Goal: Task Accomplishment & Management: Manage account settings

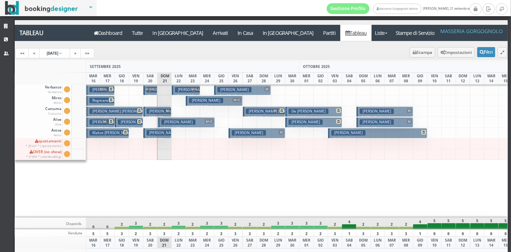
click at [181, 122] on h3 "Kraxner Teresa" at bounding box center [178, 121] width 34 height 5
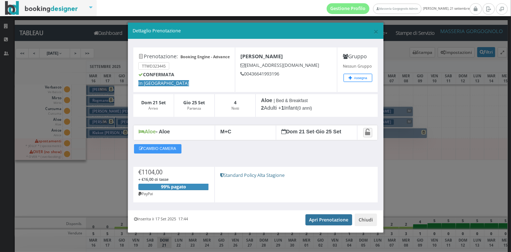
click at [311, 222] on link "Apri Prenotazione" at bounding box center [328, 219] width 47 height 11
click at [375, 32] on div "× Dettaglio Prenotazione" at bounding box center [255, 31] width 255 height 17
click at [373, 32] on span "×" at bounding box center [375, 31] width 5 height 12
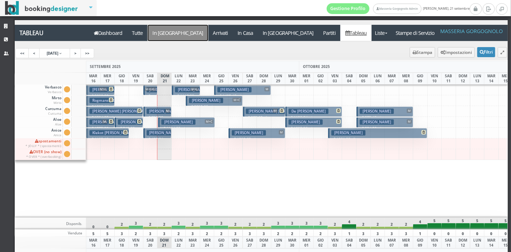
click at [162, 29] on a=pms-arrival-reservations"] "In [GEOGRAPHIC_DATA]" at bounding box center [178, 33] width 60 height 16
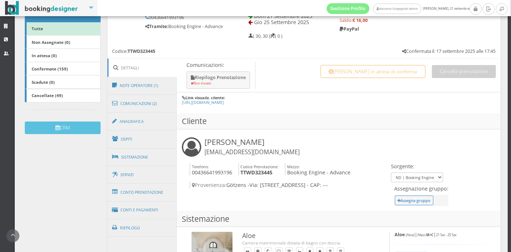
scroll to position [133, 0]
click at [144, 144] on link "Ospiti" at bounding box center [142, 138] width 70 height 19
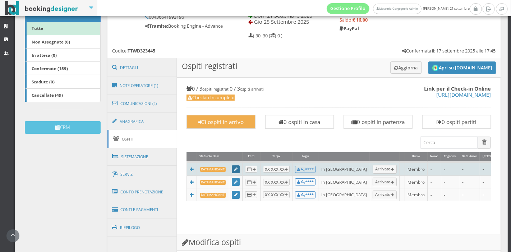
click at [234, 167] on icon at bounding box center [235, 169] width 3 height 4
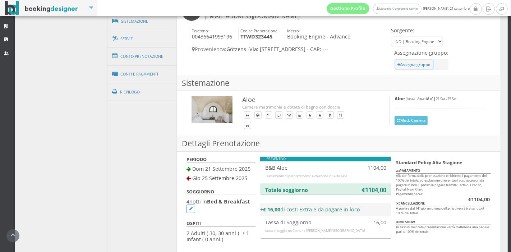
scroll to position [252, 0]
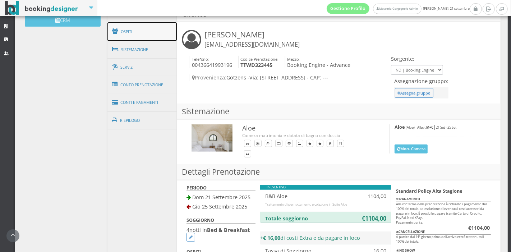
click at [146, 35] on link "Ospiti" at bounding box center [142, 31] width 70 height 19
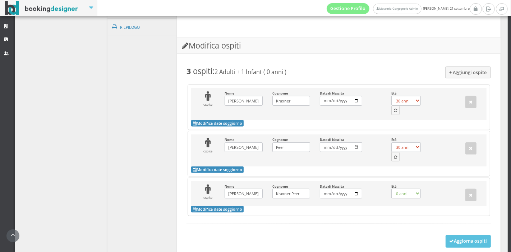
scroll to position [356, 0]
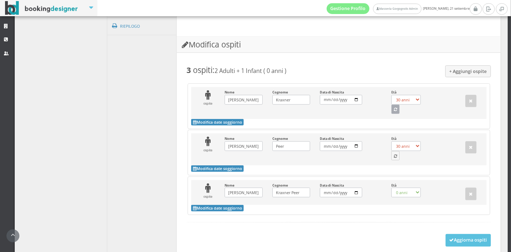
click at [392, 114] on button "button" at bounding box center [395, 108] width 9 height 9
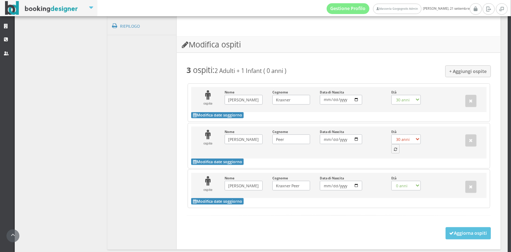
select select "35"
click at [394, 152] on icon "button" at bounding box center [395, 150] width 3 height 4
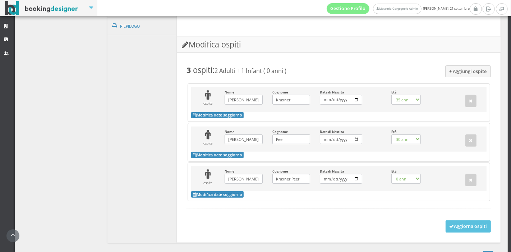
select select "33"
click at [482, 229] on button "Aggiorna ospiti" at bounding box center [468, 226] width 46 height 12
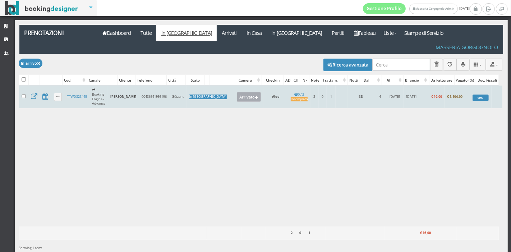
click at [237, 92] on button "Arrivato" at bounding box center [249, 96] width 24 height 9
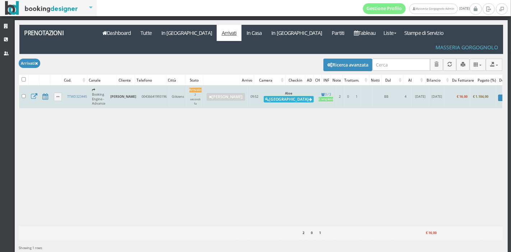
click at [268, 96] on button "[GEOGRAPHIC_DATA]" at bounding box center [289, 99] width 50 height 6
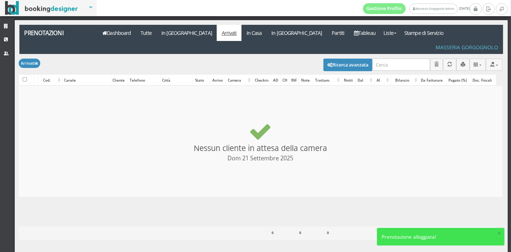
checkbox input "false"
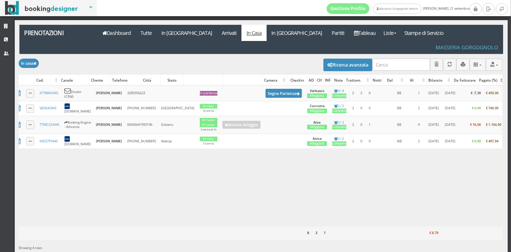
scroll to position [0, 25]
